Goal: Task Accomplishment & Management: Manage account settings

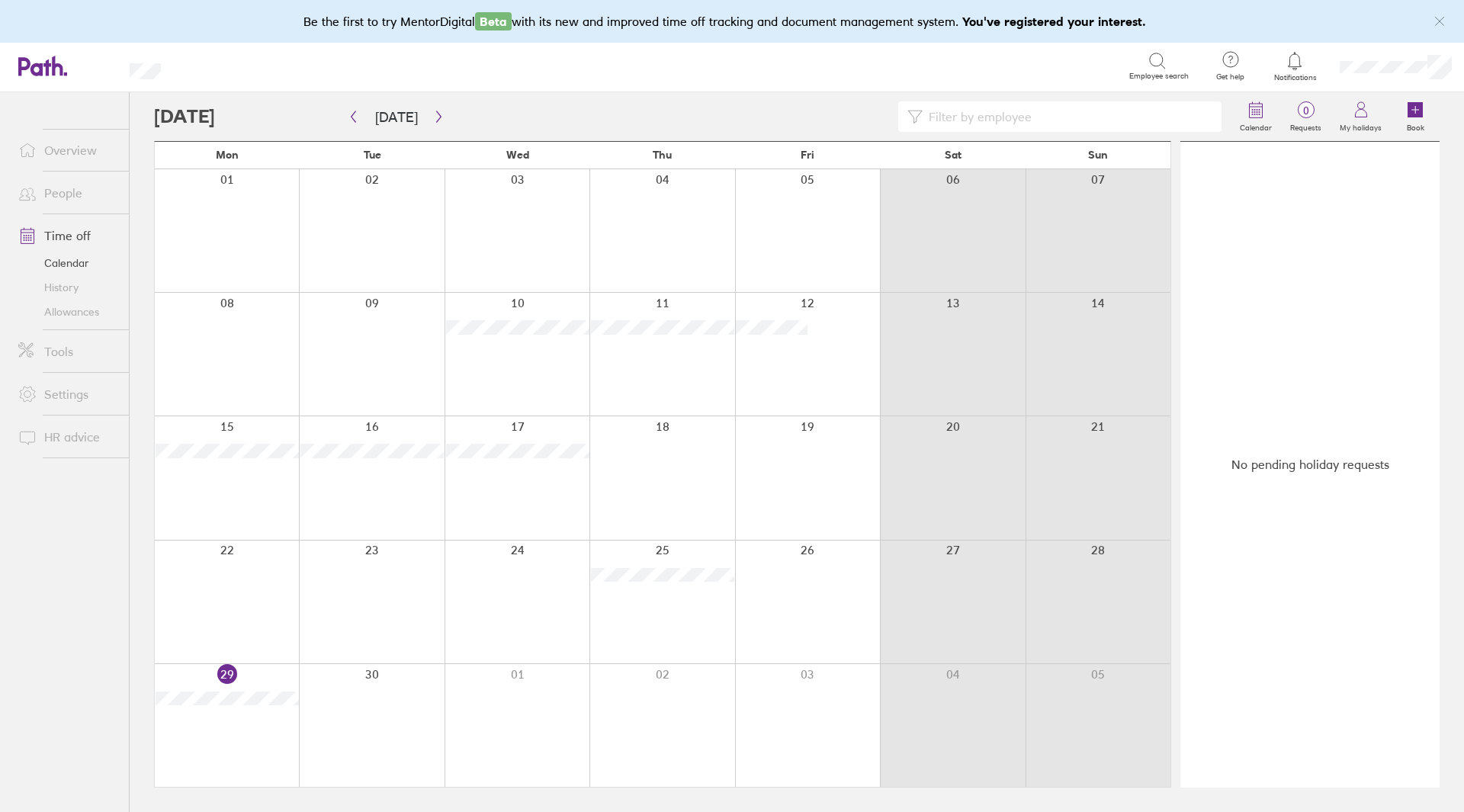
click at [85, 292] on link "History" at bounding box center [67, 288] width 123 height 24
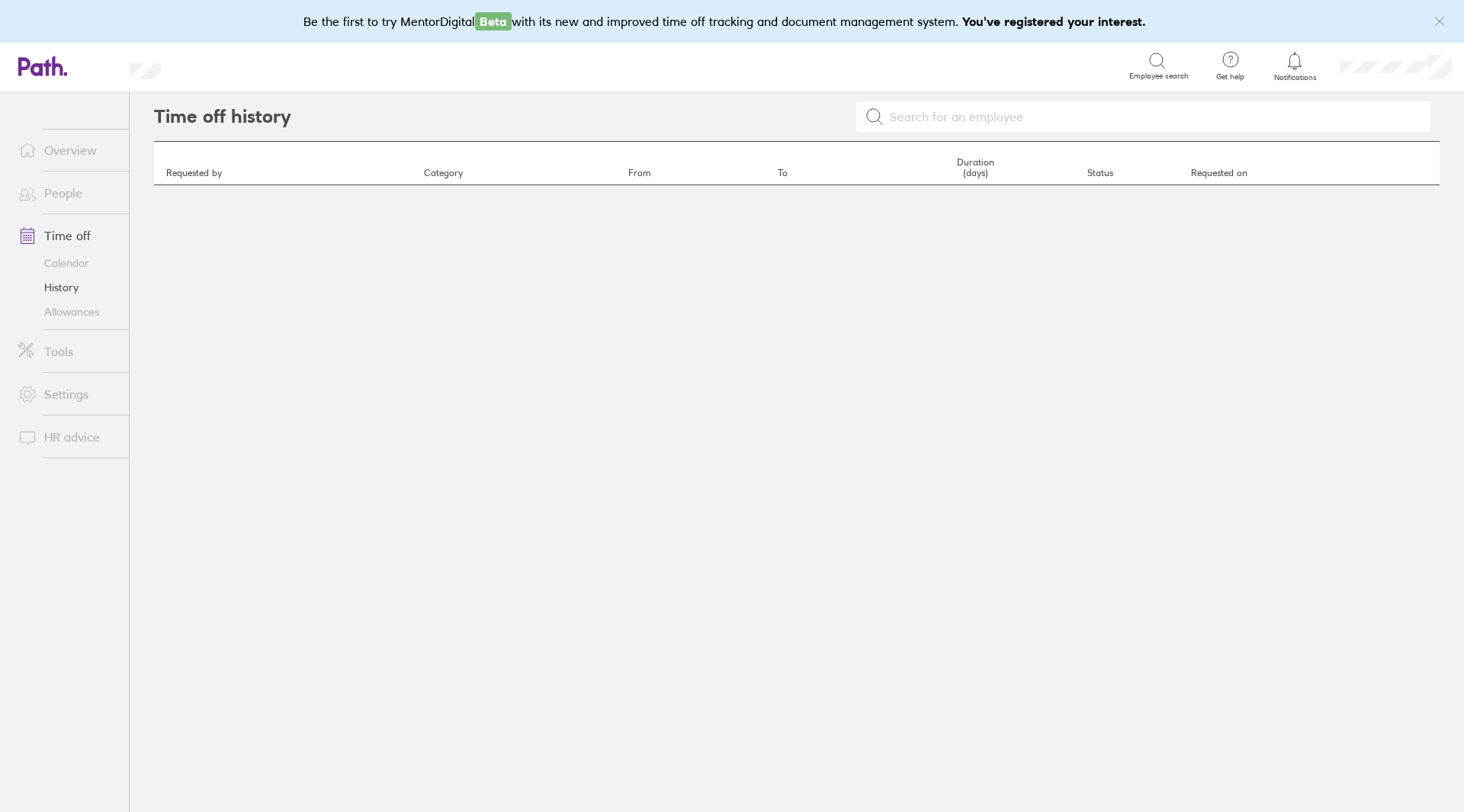
click at [64, 285] on link "History" at bounding box center [67, 288] width 123 height 24
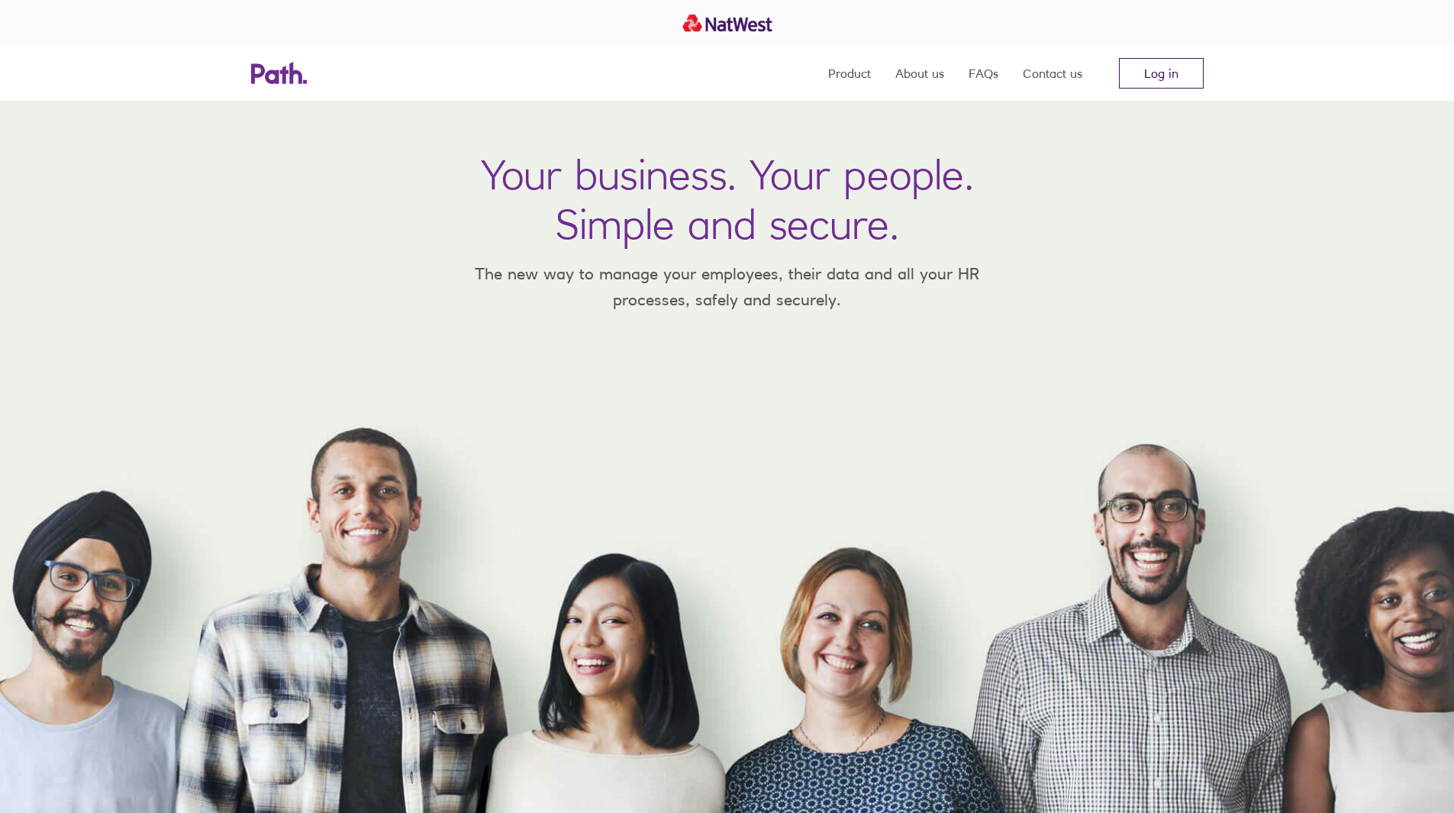
click at [1175, 79] on link "Log in" at bounding box center [1161, 73] width 85 height 31
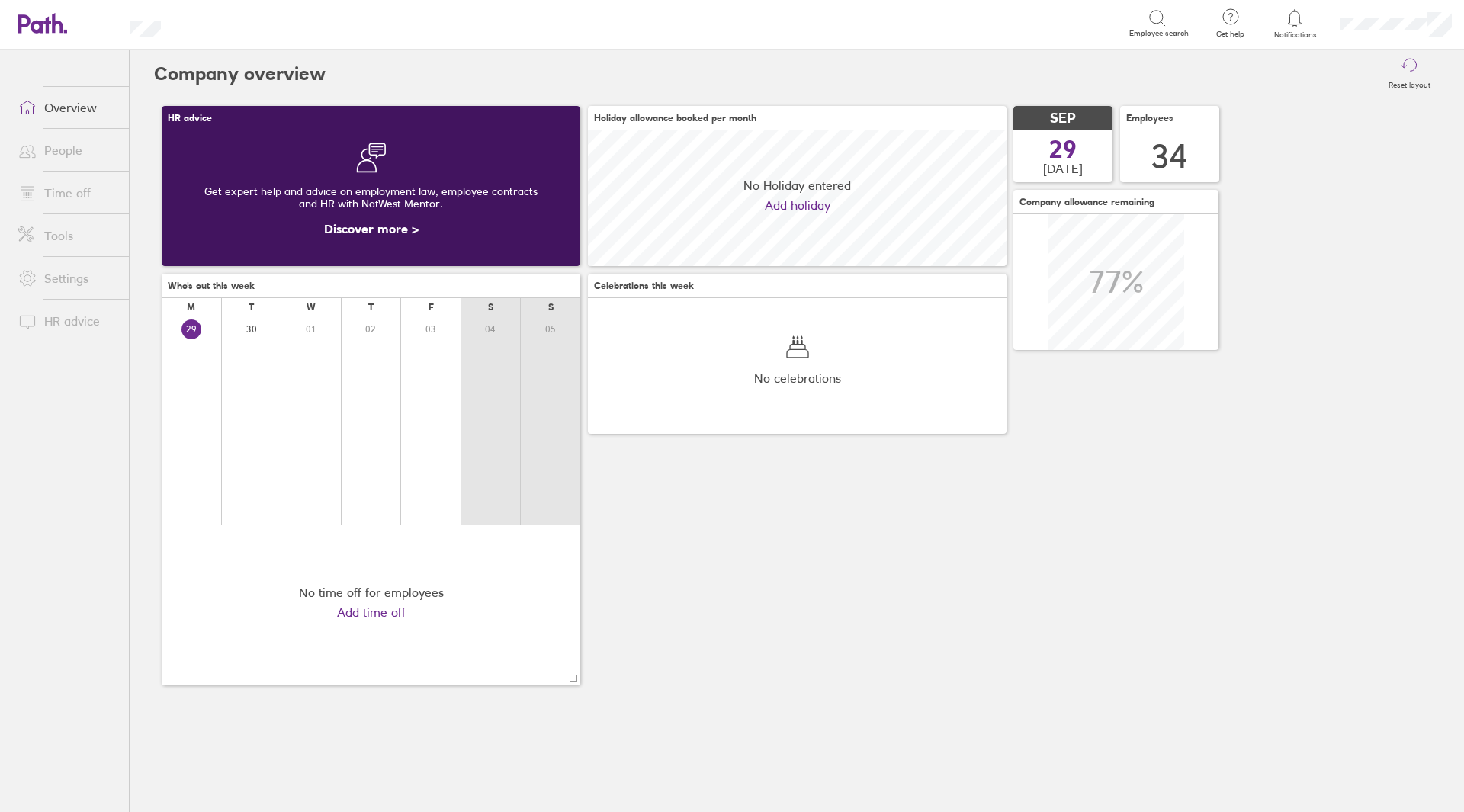
scroll to position [136, 419]
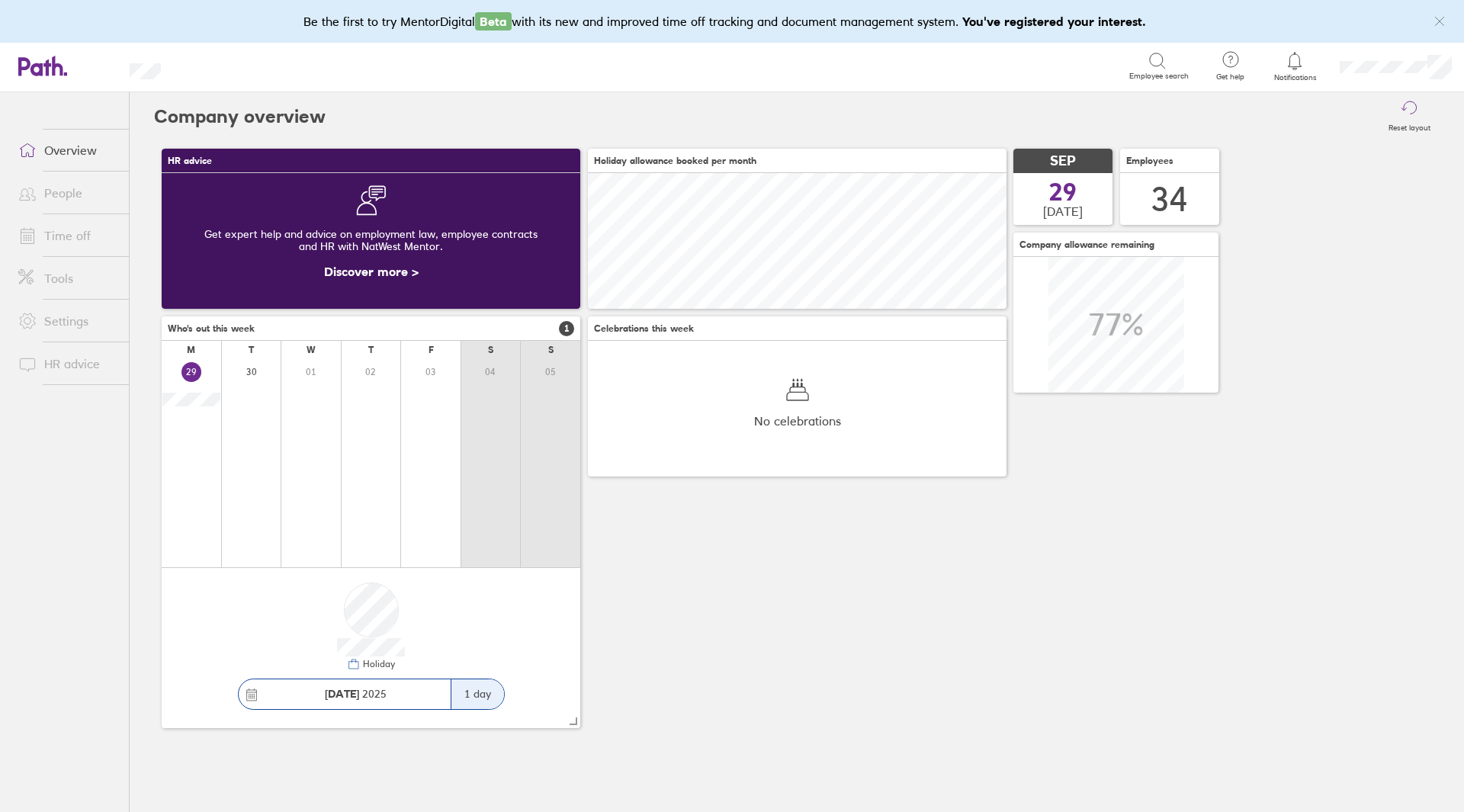
click at [1313, 64] on div at bounding box center [1296, 60] width 50 height 21
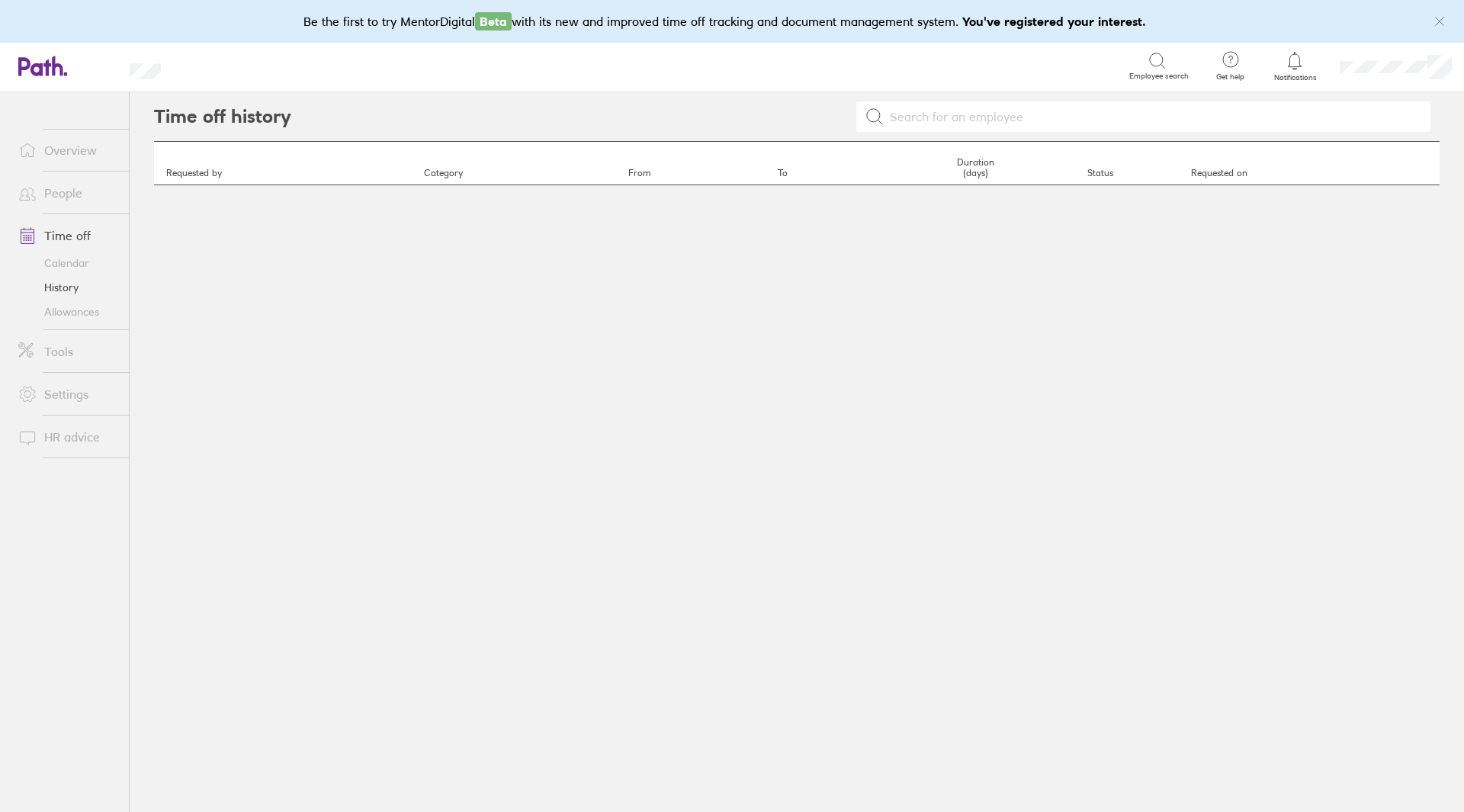
click at [1039, 116] on input at bounding box center [1153, 116] width 538 height 29
type input "[PERSON_NAME]"
drag, startPoint x: 957, startPoint y: 121, endPoint x: 837, endPoint y: 121, distance: 120.0
click at [837, 121] on div "[PERSON_NAME]" at bounding box center [865, 116] width 1148 height 49
click at [45, 282] on link "History" at bounding box center [67, 288] width 123 height 24
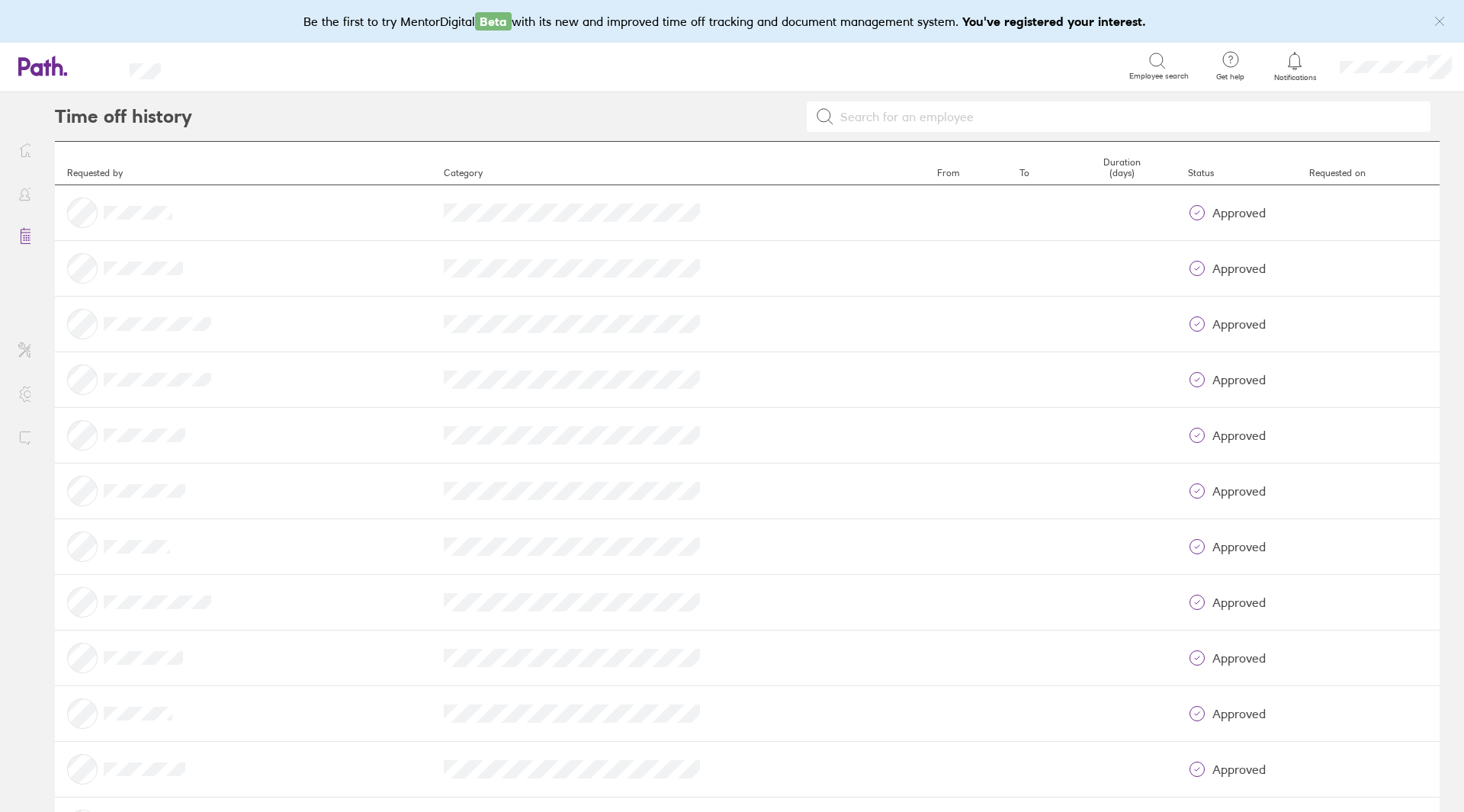
click at [1124, 58] on div "Search" at bounding box center [663, 66] width 935 height 24
click at [69, 269] on div at bounding box center [227, 268] width 321 height 31
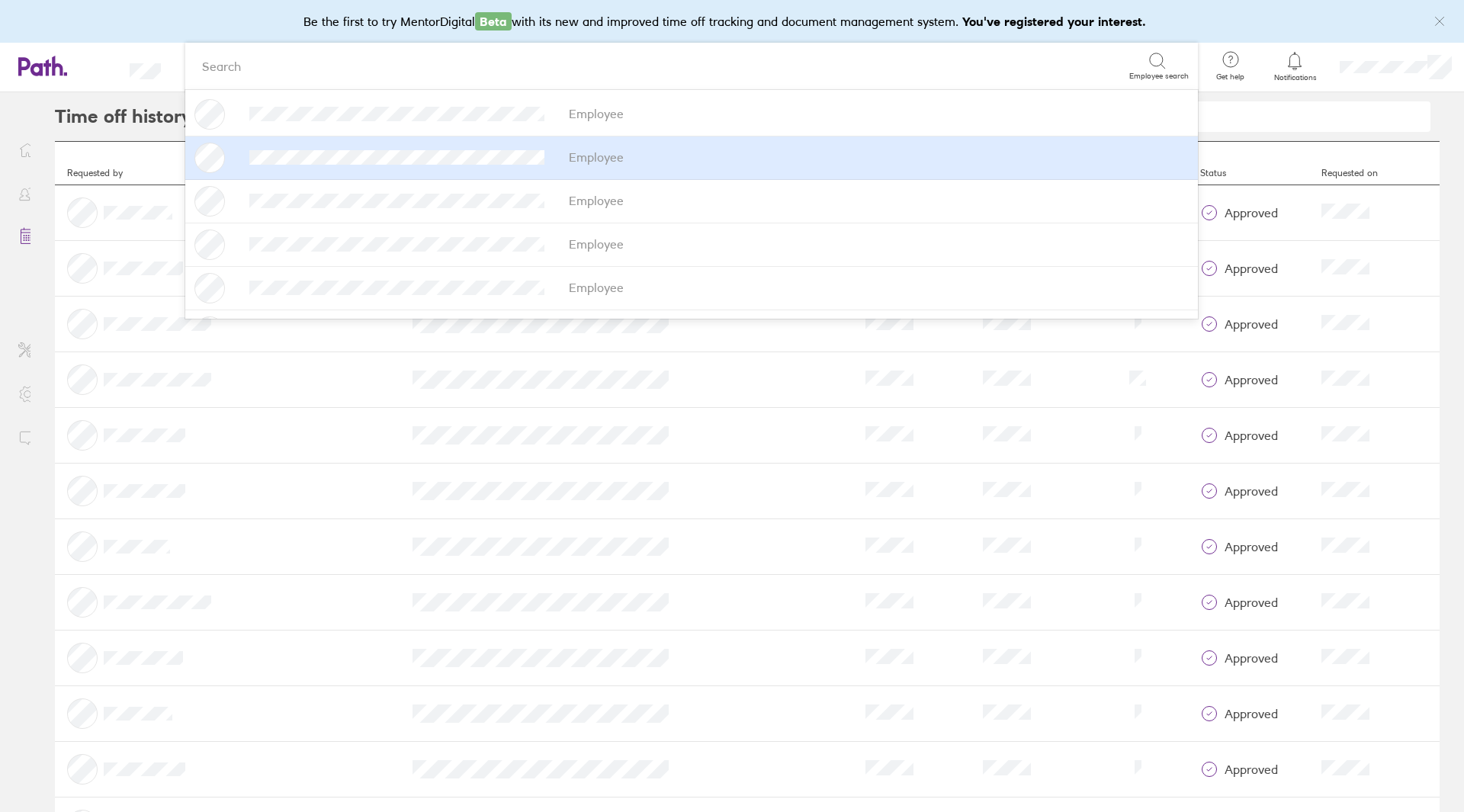
click at [89, 39] on div "Be the first to try MentorDigital Beta with its new and improved time off track…" at bounding box center [732, 21] width 1464 height 43
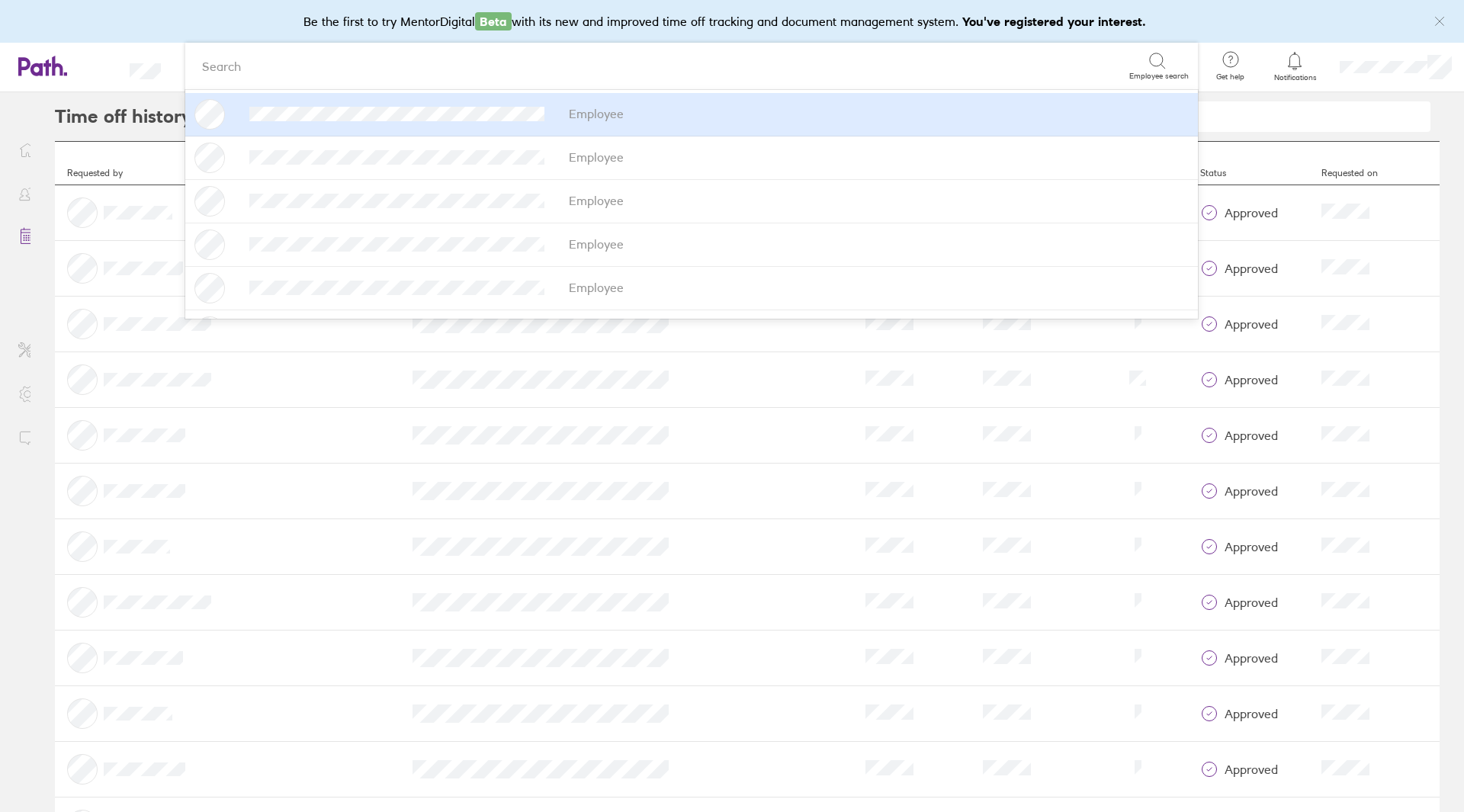
click at [1252, 110] on input at bounding box center [1128, 116] width 588 height 29
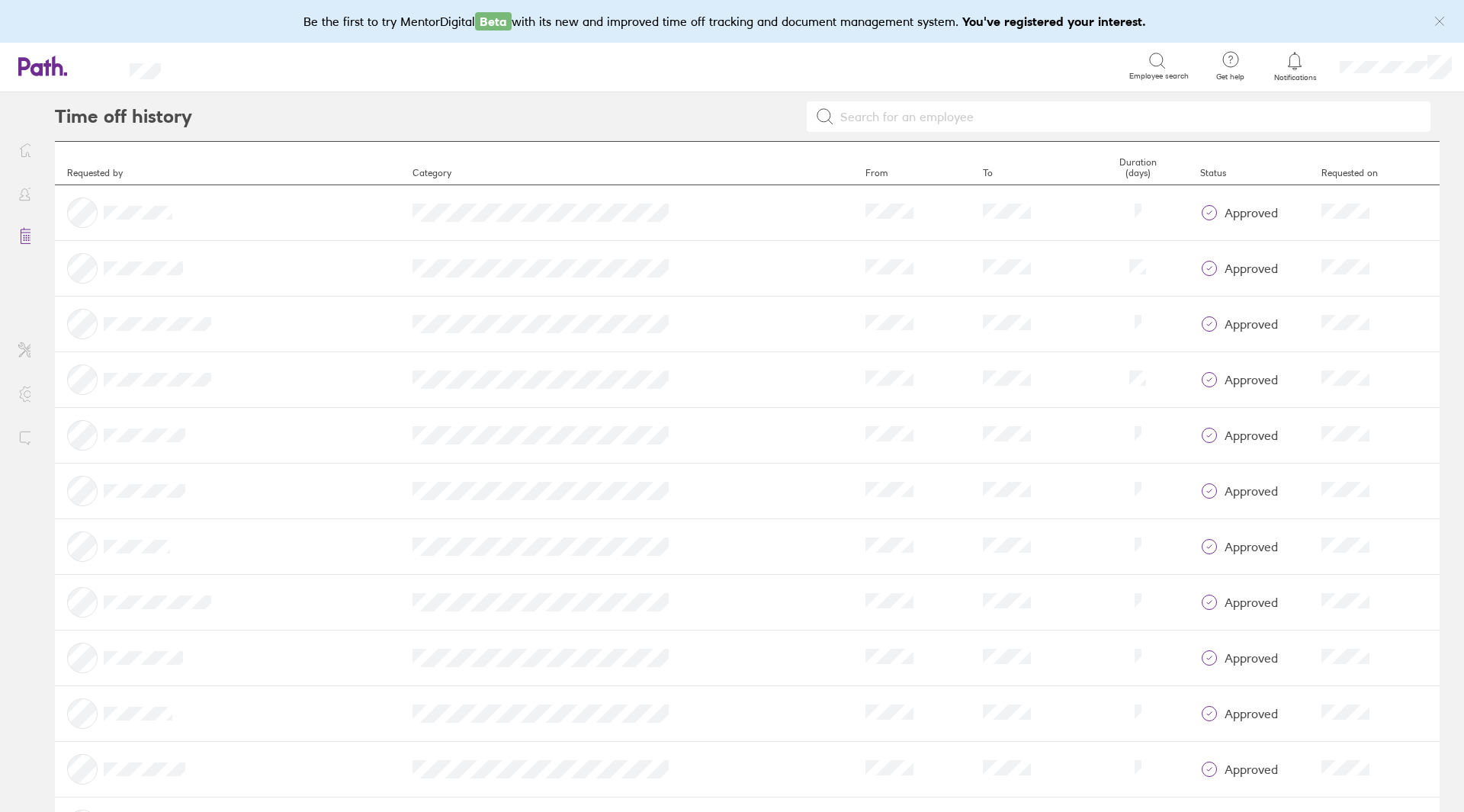
click at [1036, 118] on input at bounding box center [1128, 116] width 588 height 29
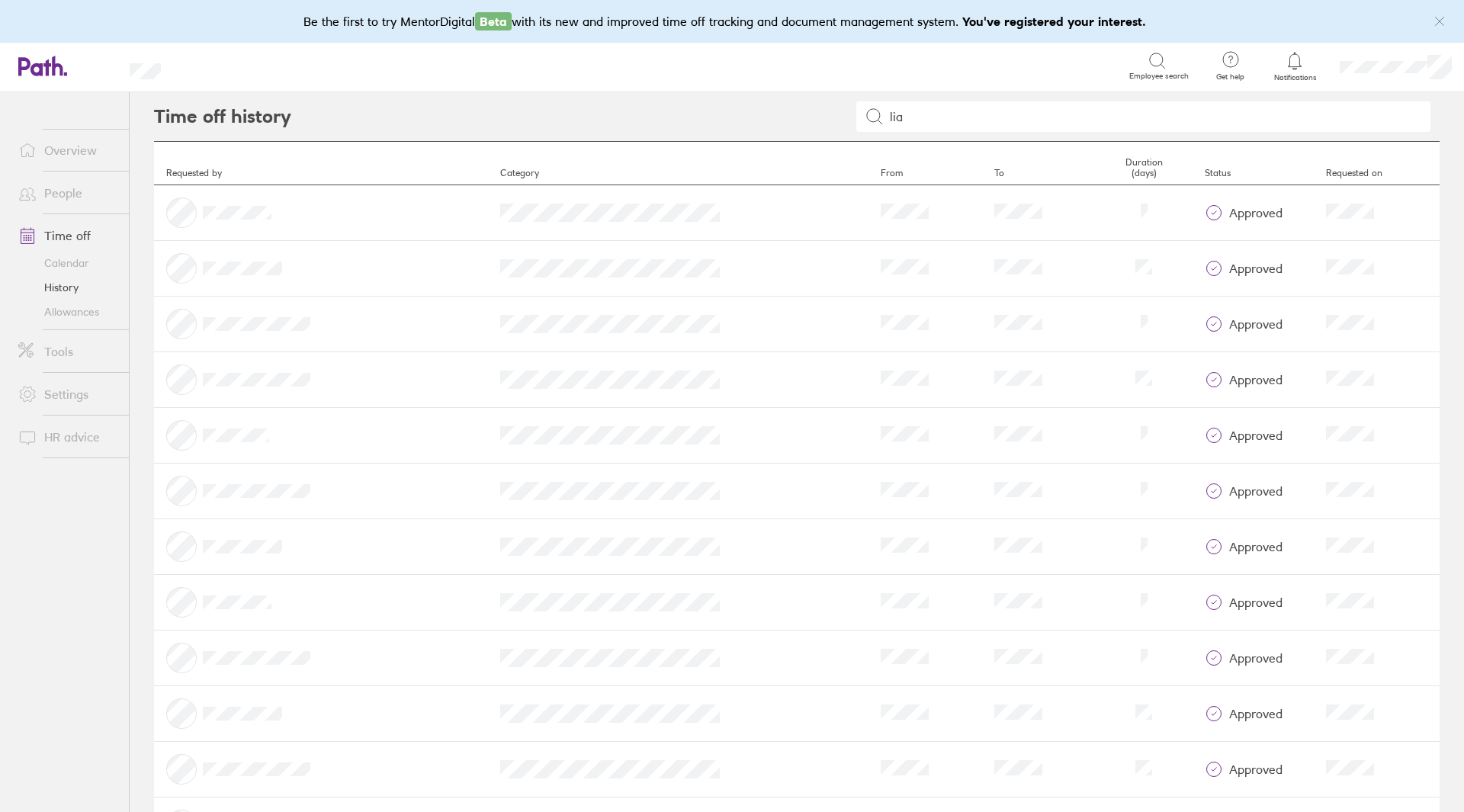
type input "[PERSON_NAME]"
